Goal: Transaction & Acquisition: Purchase product/service

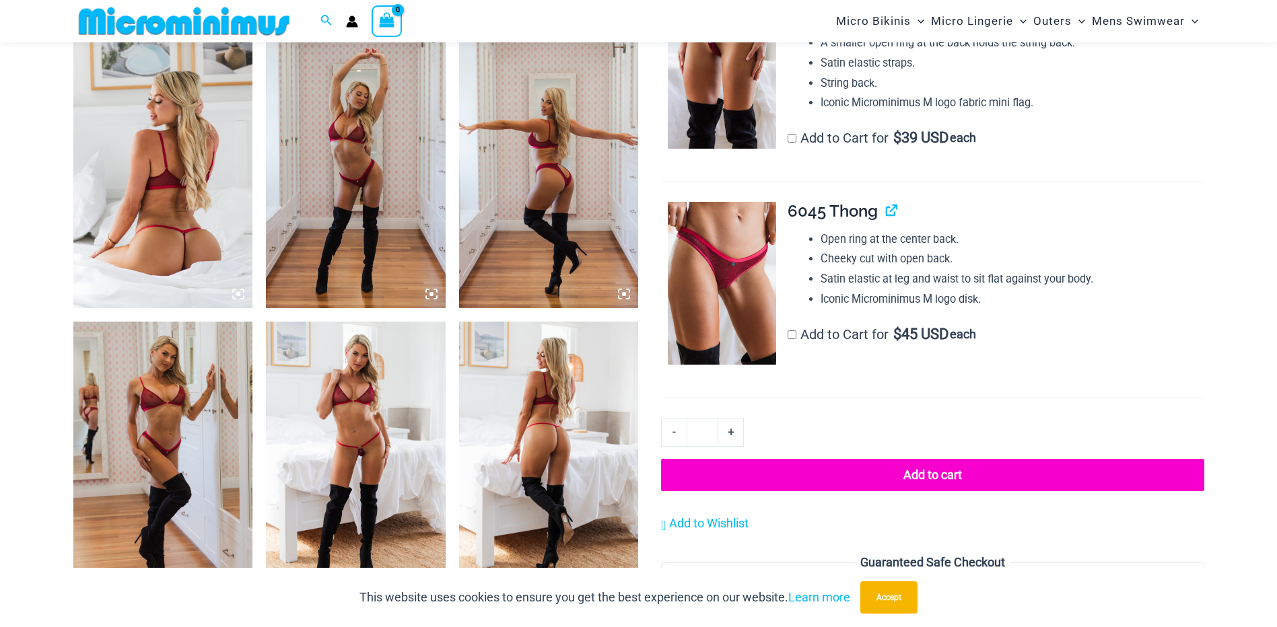
scroll to position [863, 0]
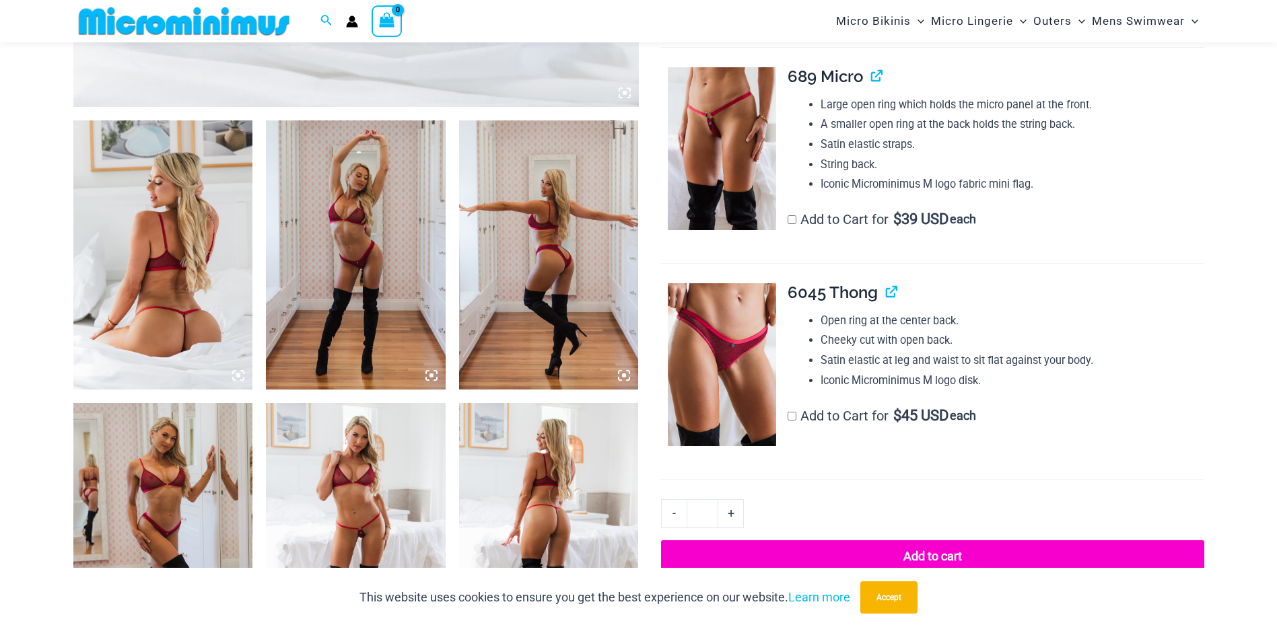
click at [557, 231] on img at bounding box center [549, 254] width 180 height 269
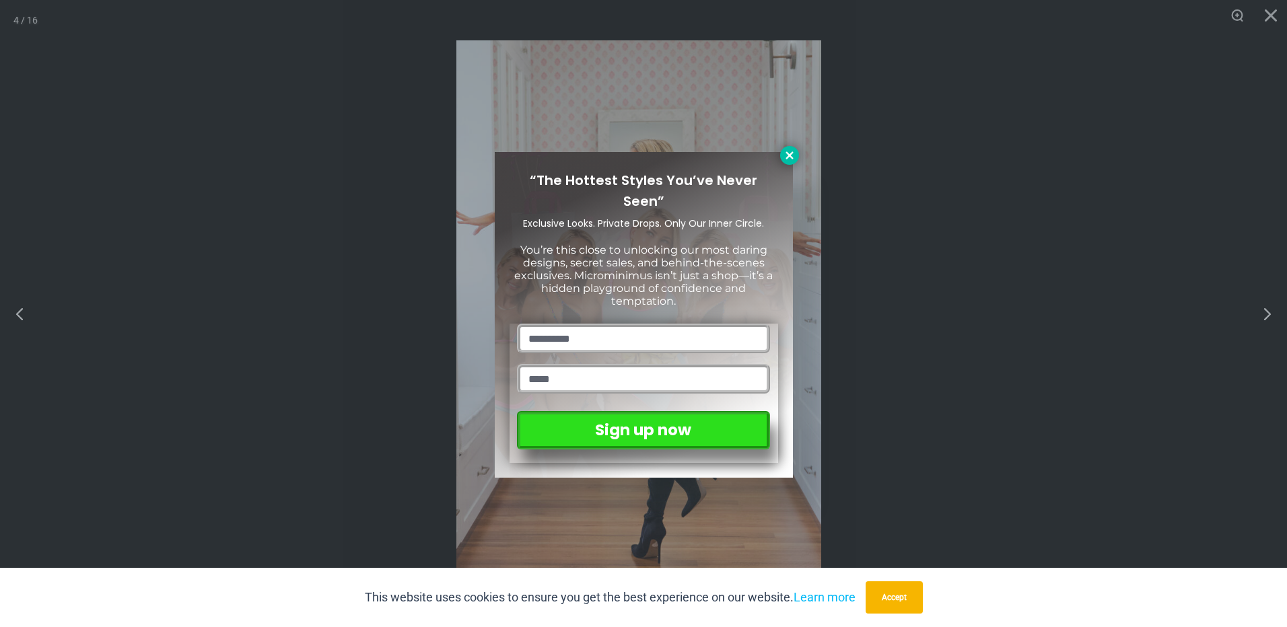
click at [787, 153] on icon at bounding box center [788, 154] width 7 height 7
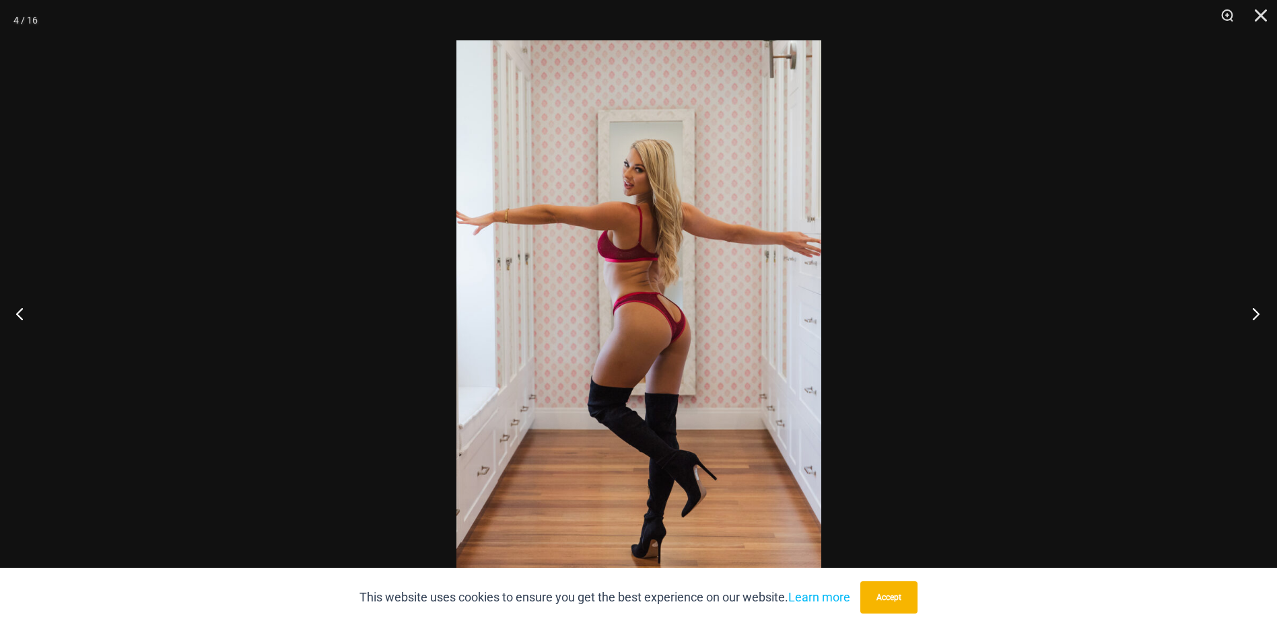
click at [1256, 316] on button "Next" at bounding box center [1251, 313] width 50 height 67
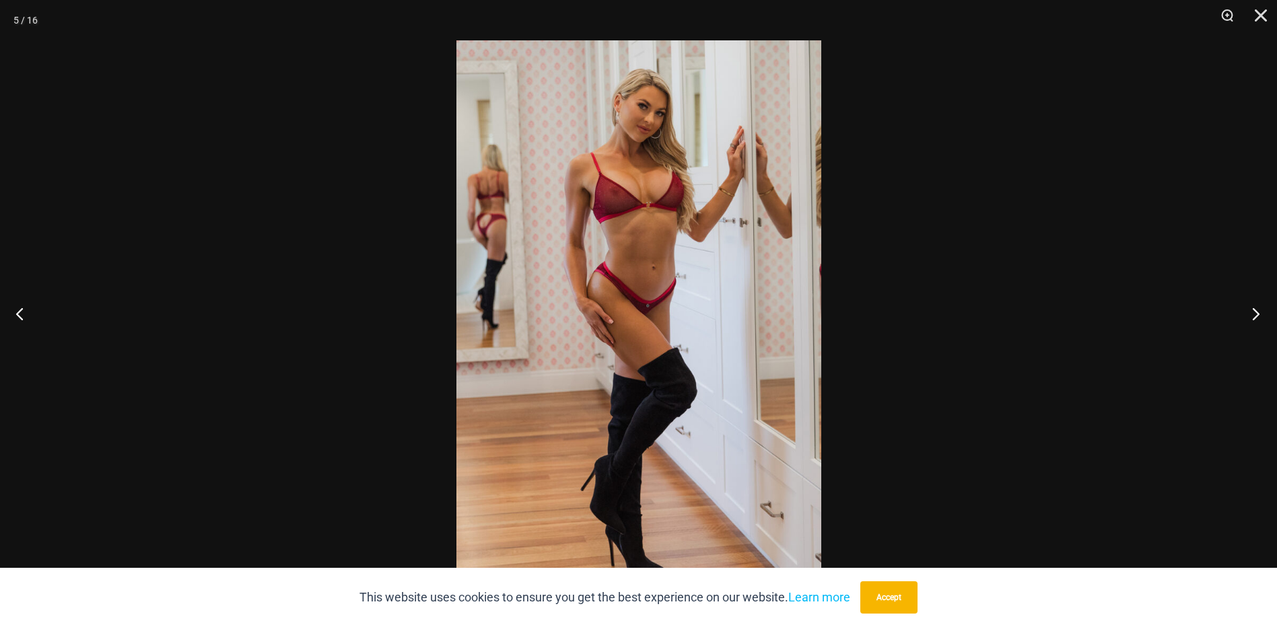
click at [1256, 316] on button "Next" at bounding box center [1251, 313] width 50 height 67
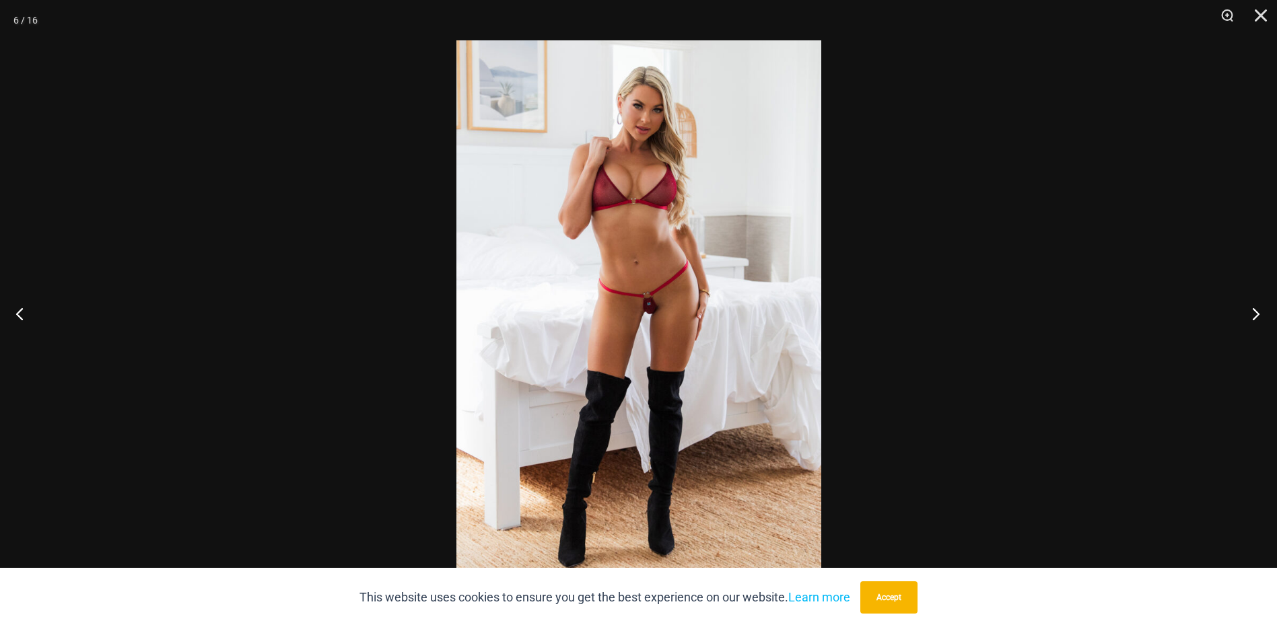
click at [1256, 316] on button "Next" at bounding box center [1251, 313] width 50 height 67
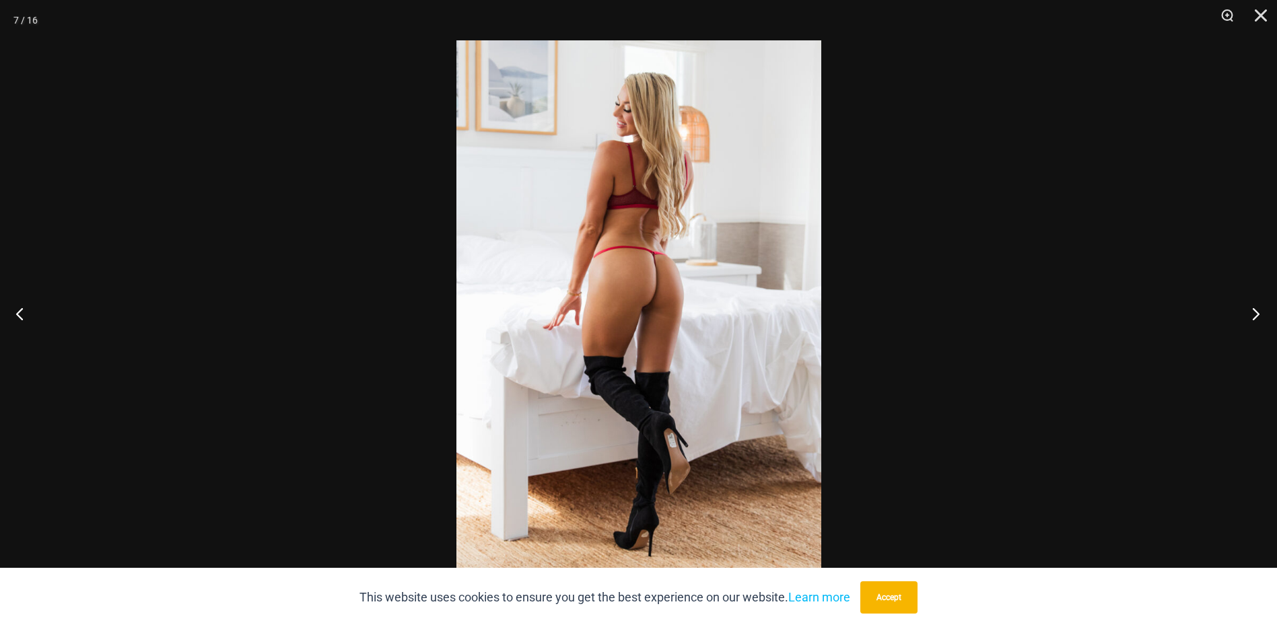
click at [1256, 316] on button "Next" at bounding box center [1251, 313] width 50 height 67
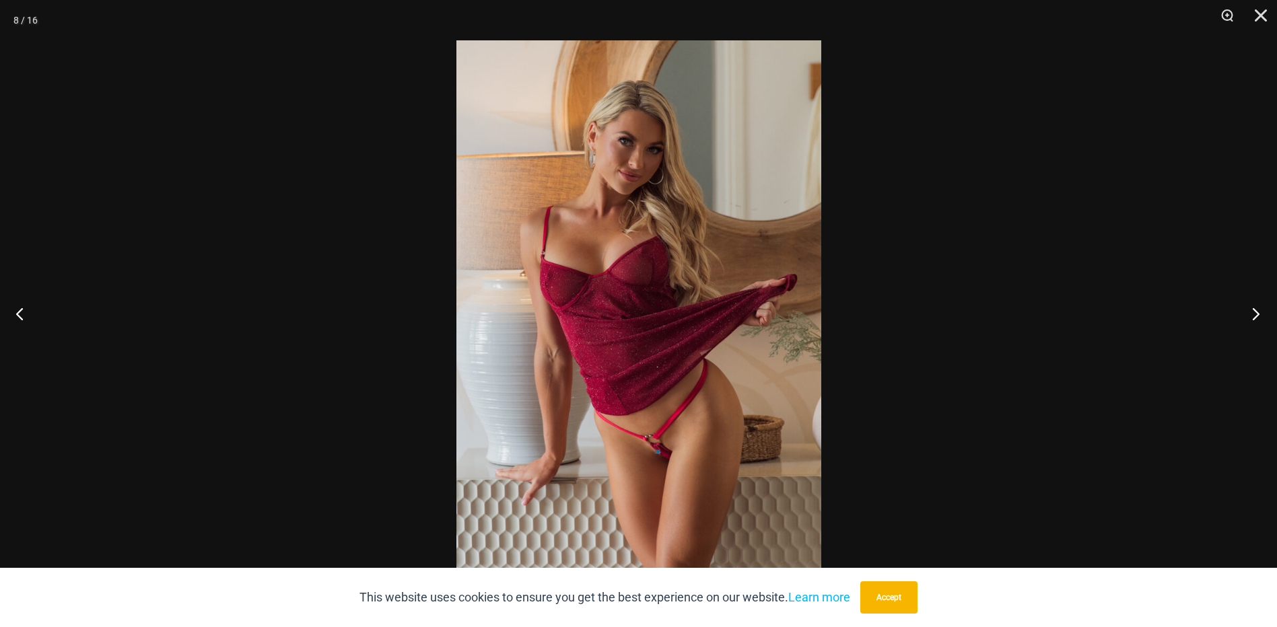
click at [1256, 316] on button "Next" at bounding box center [1251, 313] width 50 height 67
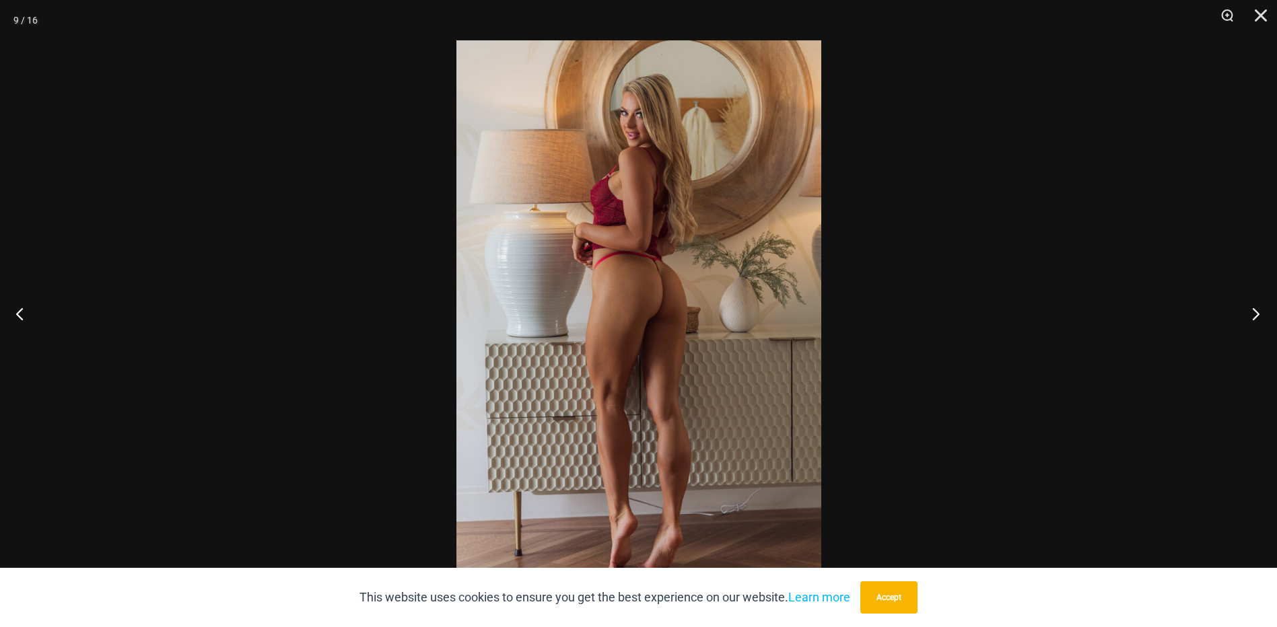
click at [1256, 316] on button "Next" at bounding box center [1251, 313] width 50 height 67
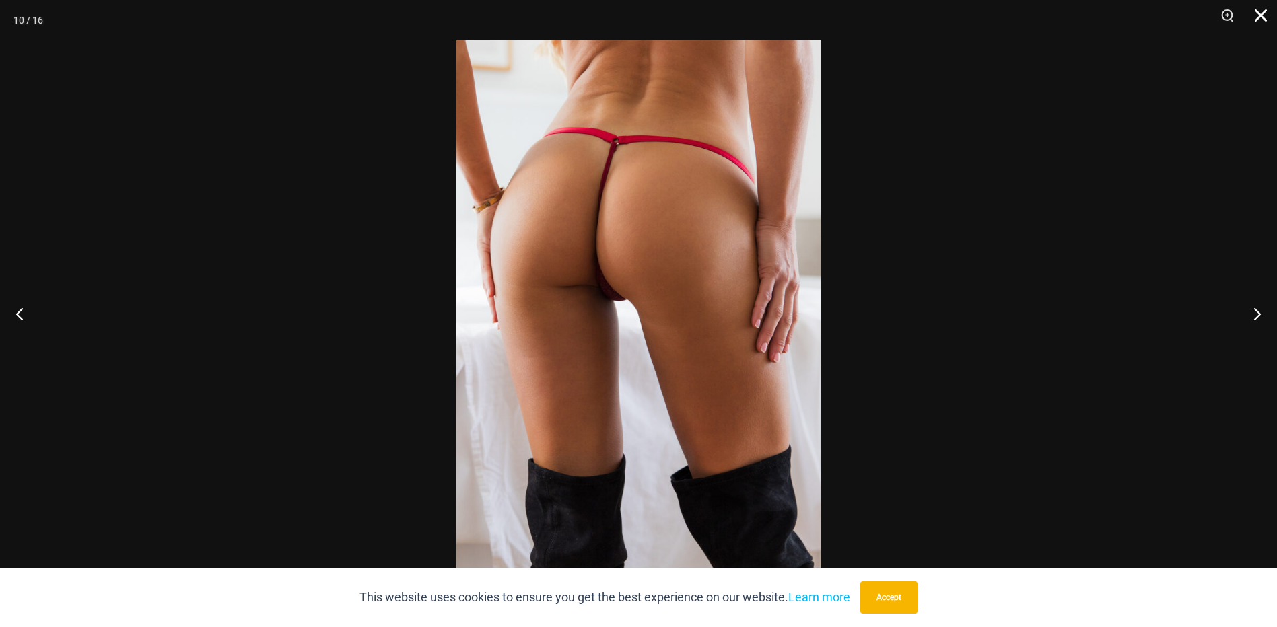
click at [1263, 16] on button "Close" at bounding box center [1256, 20] width 34 height 40
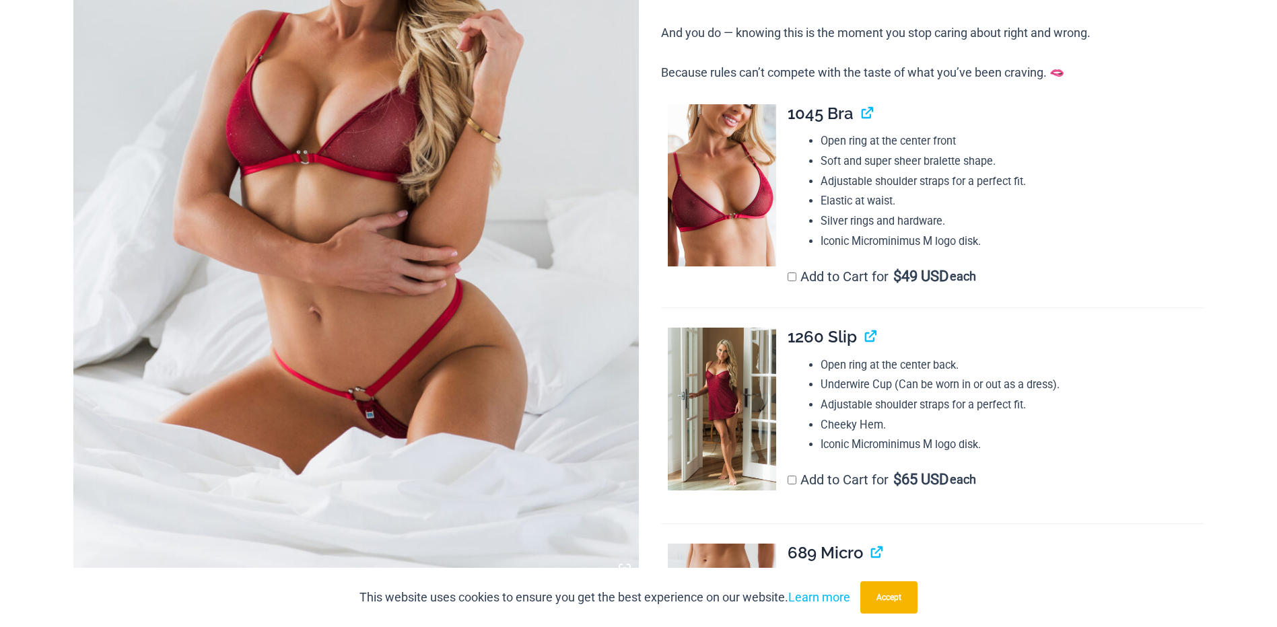
scroll to position [0, 0]
